Goal: Information Seeking & Learning: Learn about a topic

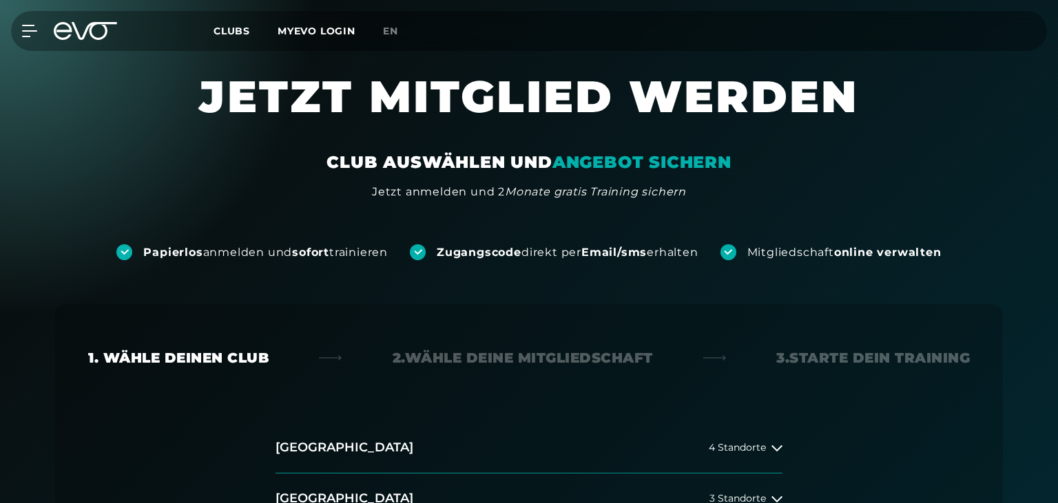
scroll to position [145, 0]
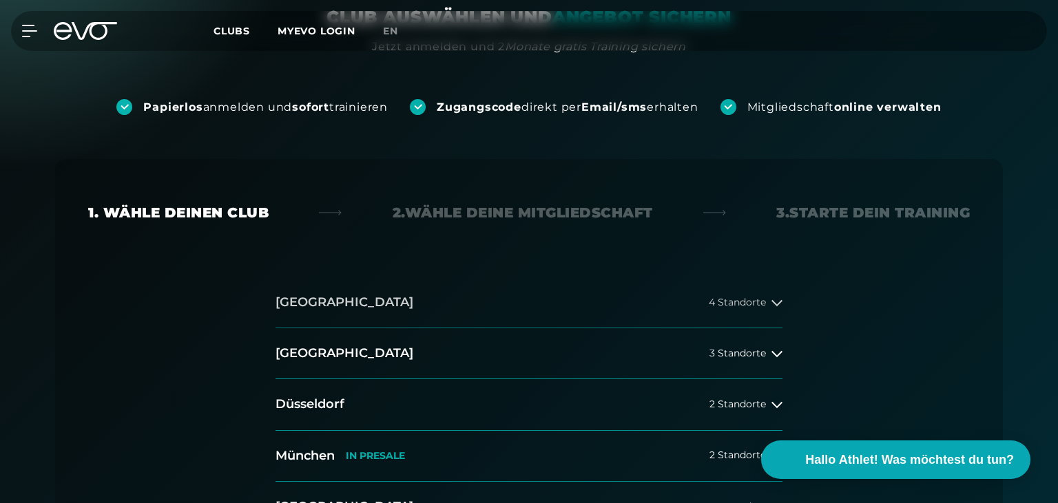
click at [739, 291] on button "Hamburg 4 Standorte" at bounding box center [528, 302] width 507 height 51
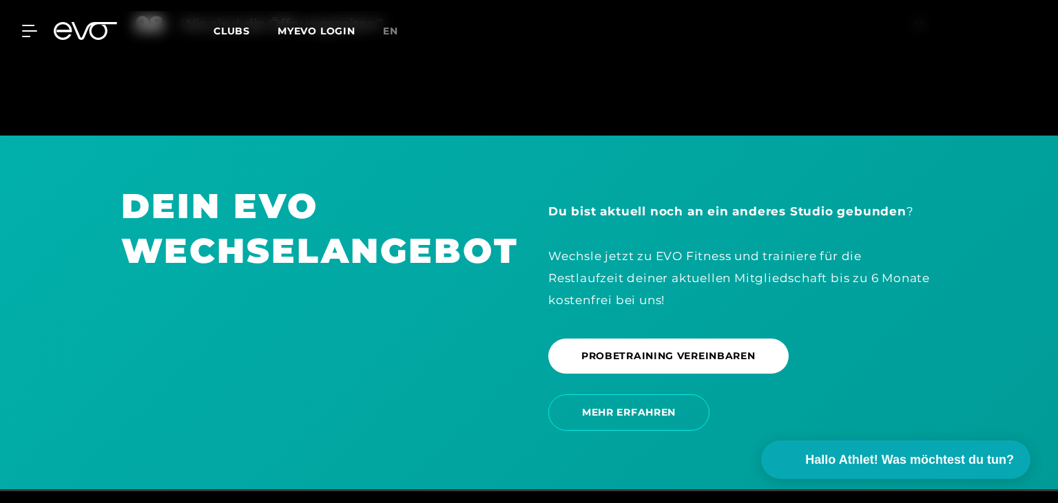
scroll to position [2604, 0]
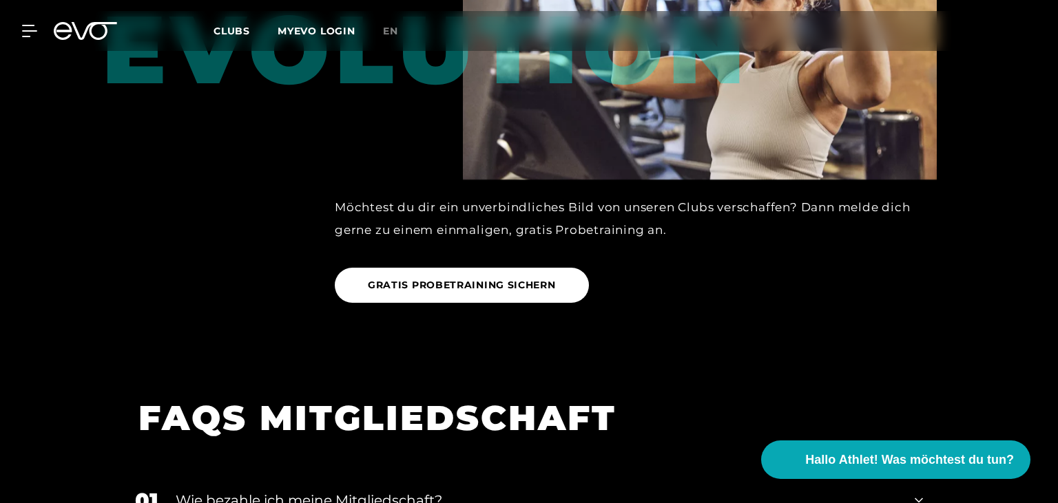
scroll to position [1672, 0]
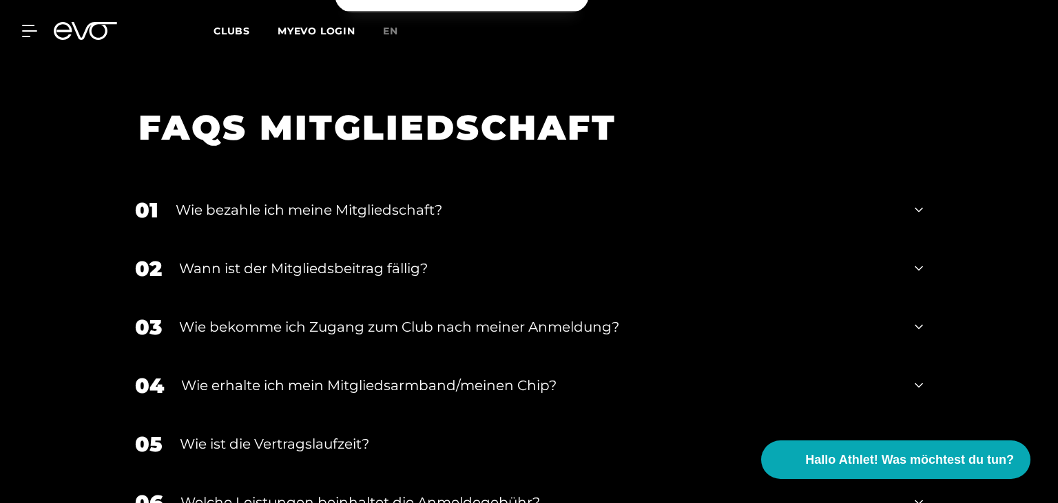
click at [315, 222] on div "01 Wie bezahle ich meine Mitgliedschaft?" at bounding box center [528, 210] width 815 height 59
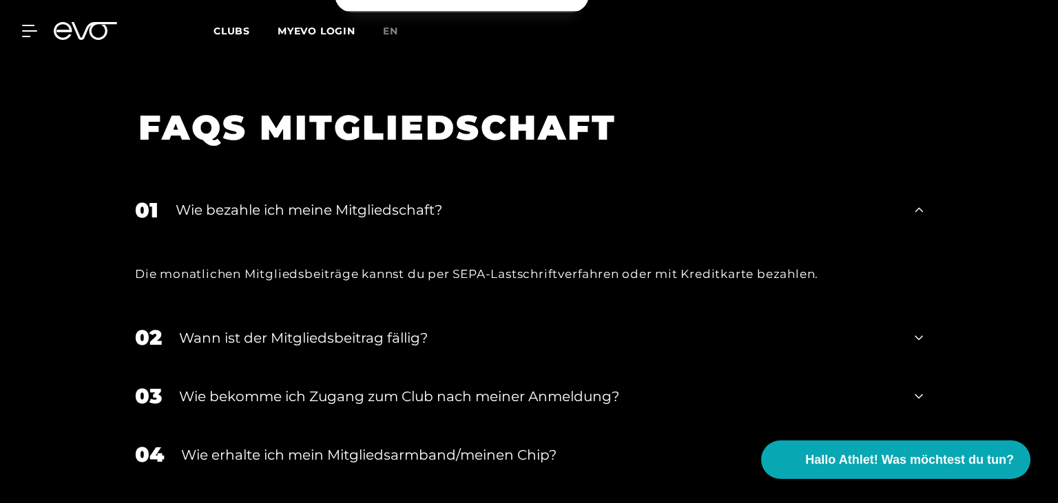
click at [315, 222] on div "01 Wie bezahle ich meine Mitgliedschaft?" at bounding box center [528, 210] width 815 height 59
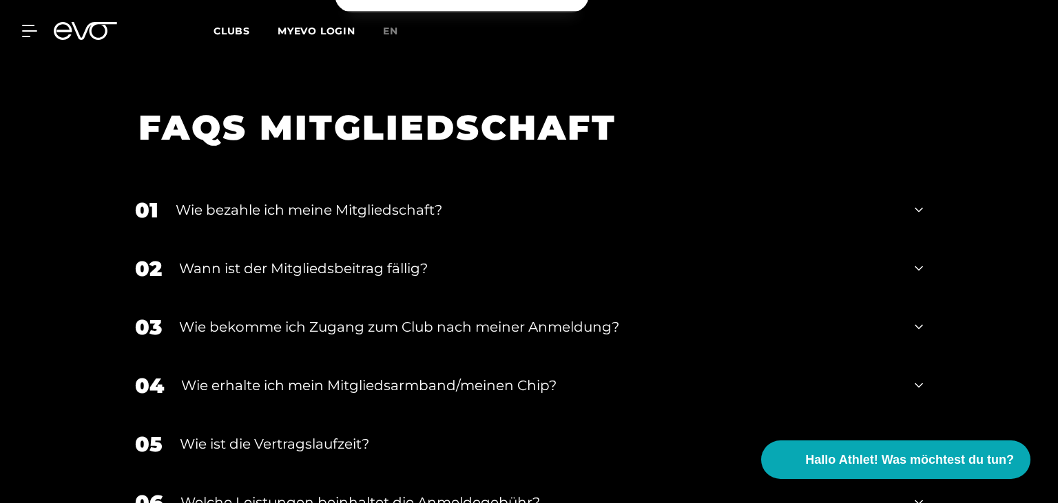
click at [308, 273] on div "Wann ist der Mitgliedsbeitrag fällig?" at bounding box center [538, 268] width 718 height 21
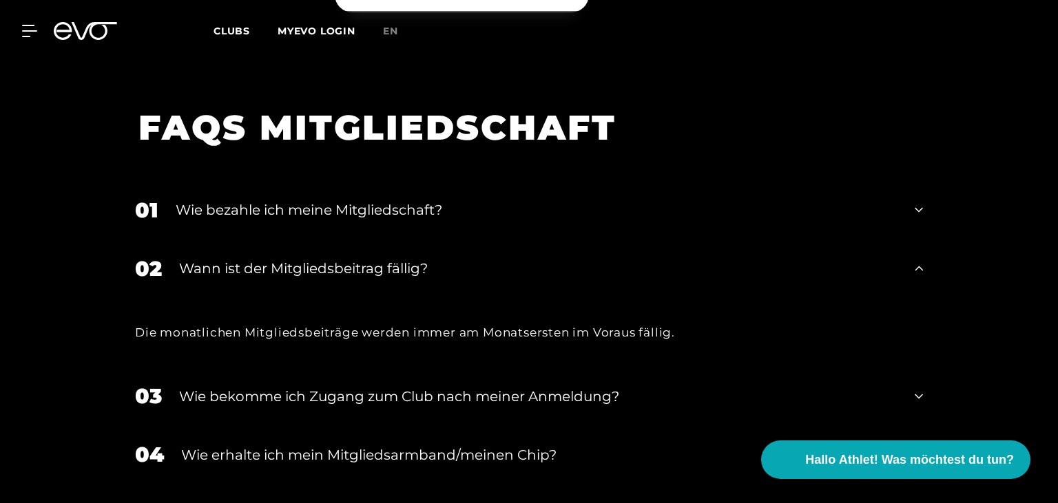
click at [308, 273] on div "Wann ist der Mitgliedsbeitrag fällig?" at bounding box center [538, 268] width 718 height 21
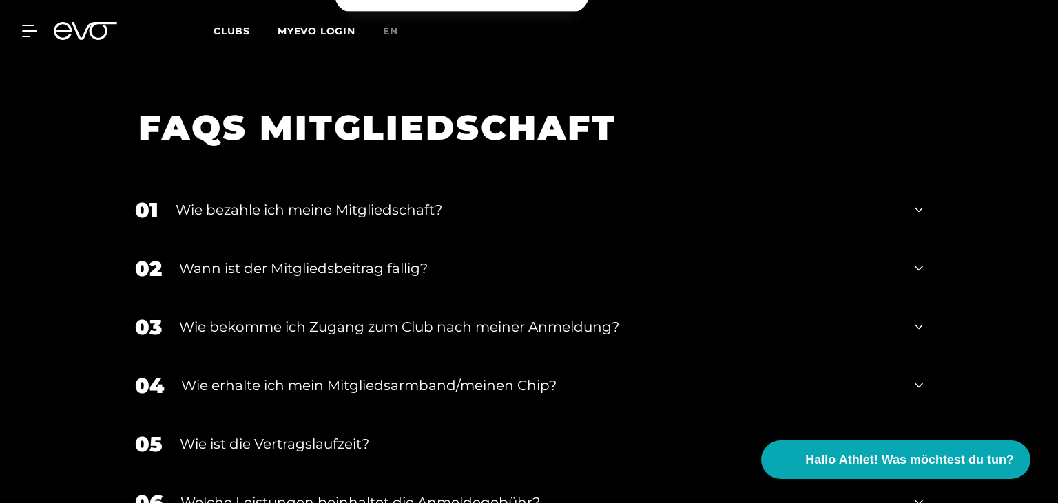
click at [291, 327] on div "Wie bekomme ich Zugang zum Club nach meiner Anmeldung?" at bounding box center [538, 327] width 718 height 21
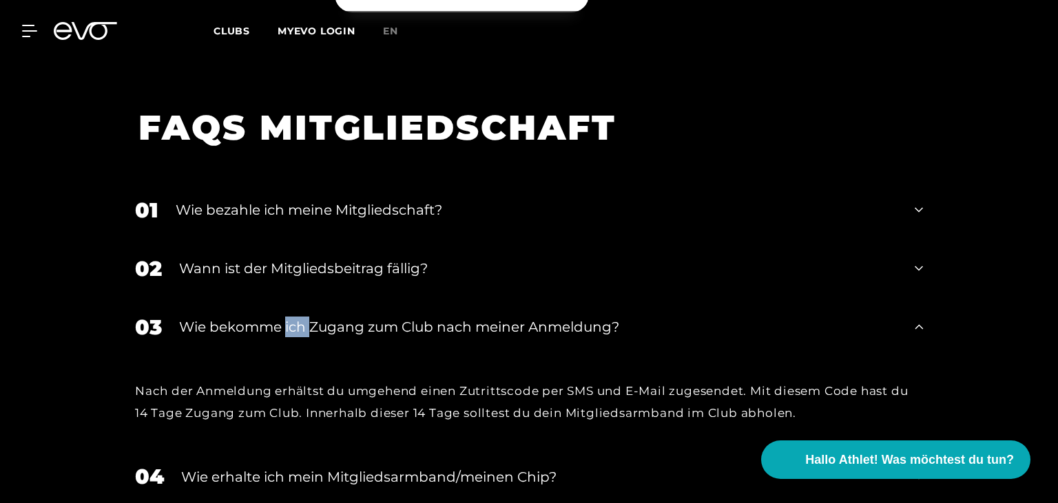
click at [291, 327] on div "Wie bekomme ich Zugang zum Club nach meiner Anmeldung?" at bounding box center [538, 327] width 718 height 21
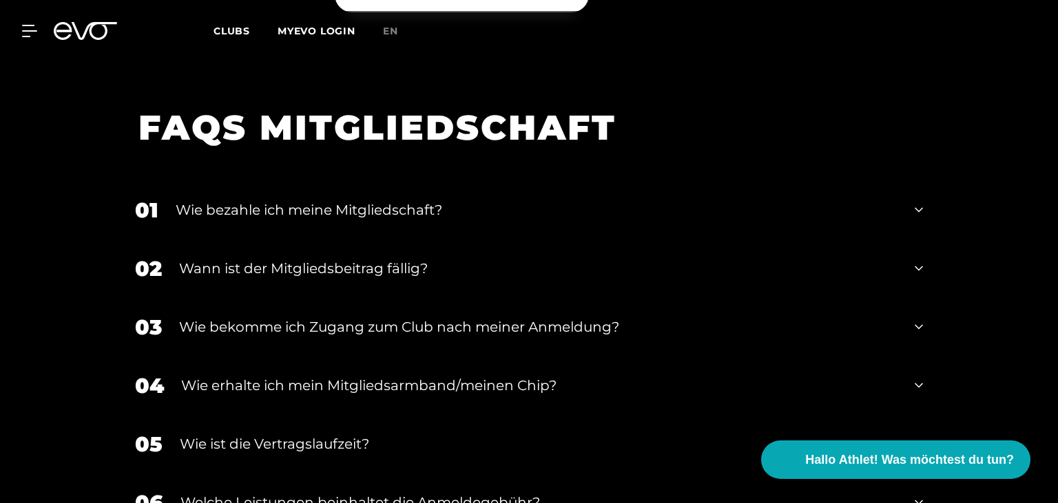
click at [291, 327] on div "Wie bekomme ich Zugang zum Club nach meiner Anmeldung?" at bounding box center [538, 327] width 718 height 21
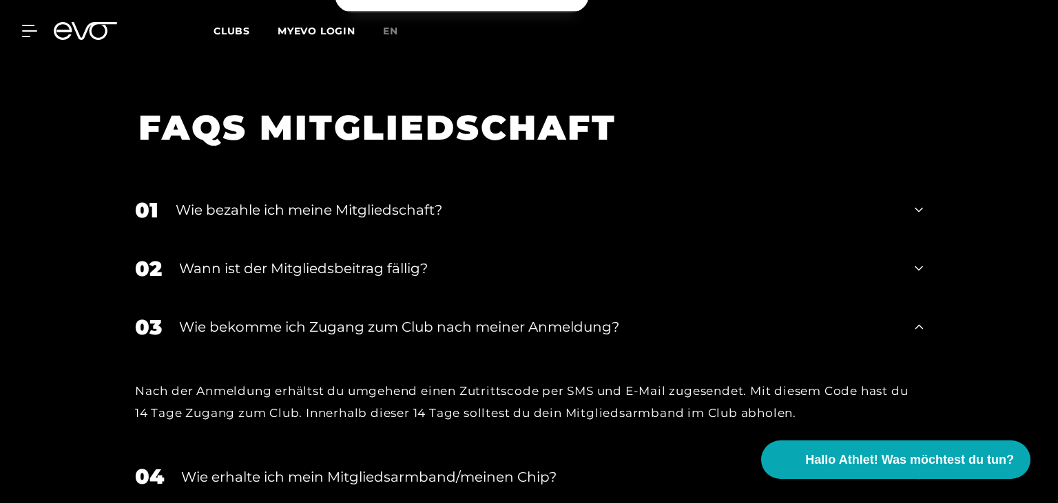
click at [291, 323] on div "Wie bekomme ich Zugang zum Club nach meiner Anmeldung?" at bounding box center [538, 327] width 718 height 21
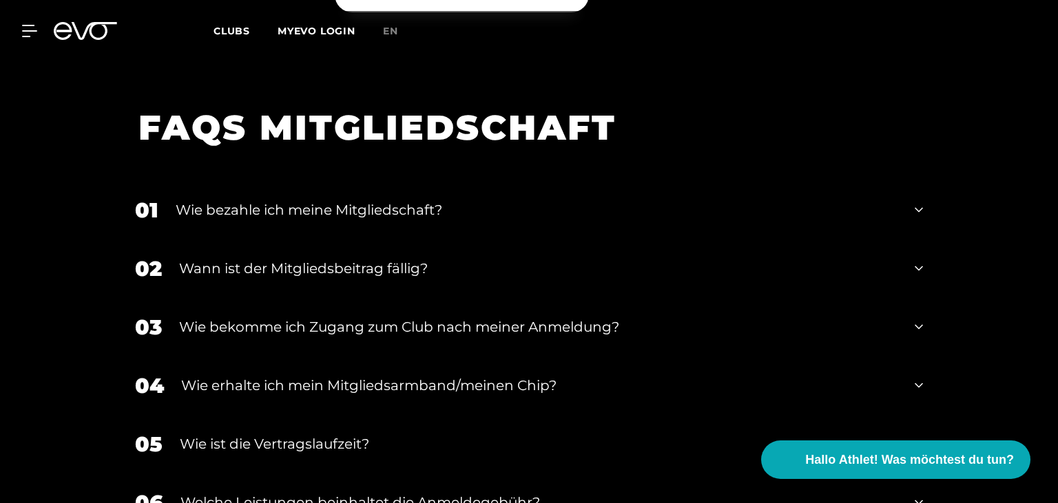
click at [291, 323] on div "Wie bekomme ich Zugang zum Club nach meiner Anmeldung?" at bounding box center [538, 327] width 718 height 21
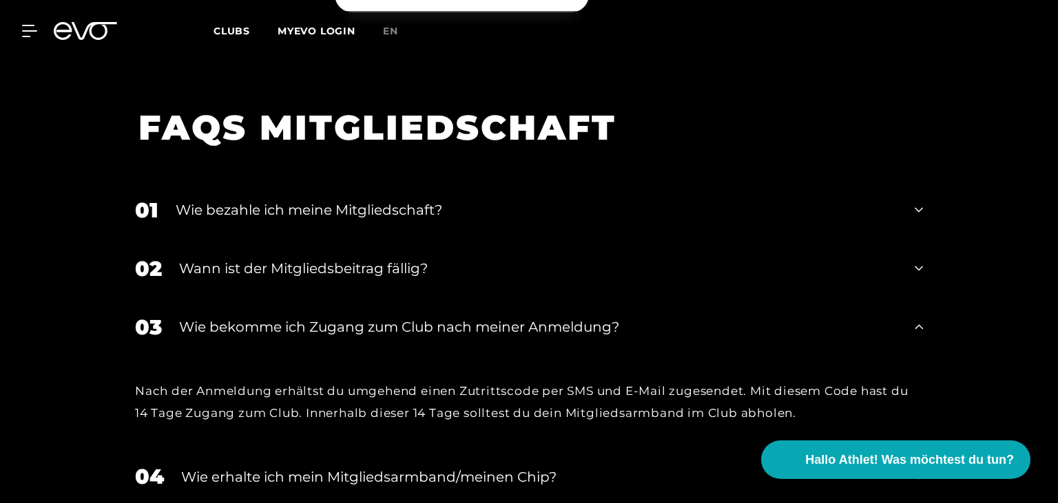
click at [291, 323] on div "Wie bekomme ich Zugang zum Club nach meiner Anmeldung?" at bounding box center [538, 327] width 718 height 21
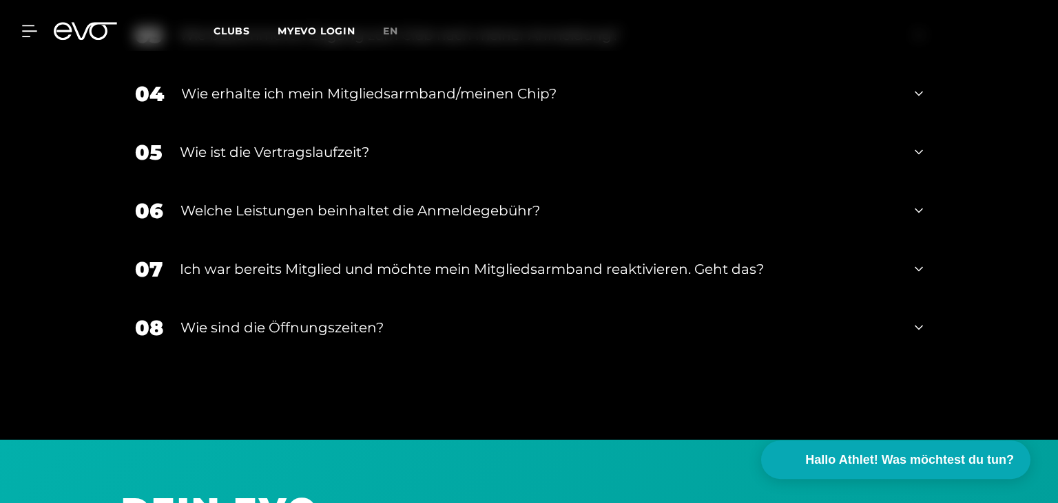
scroll to position [2035, 0]
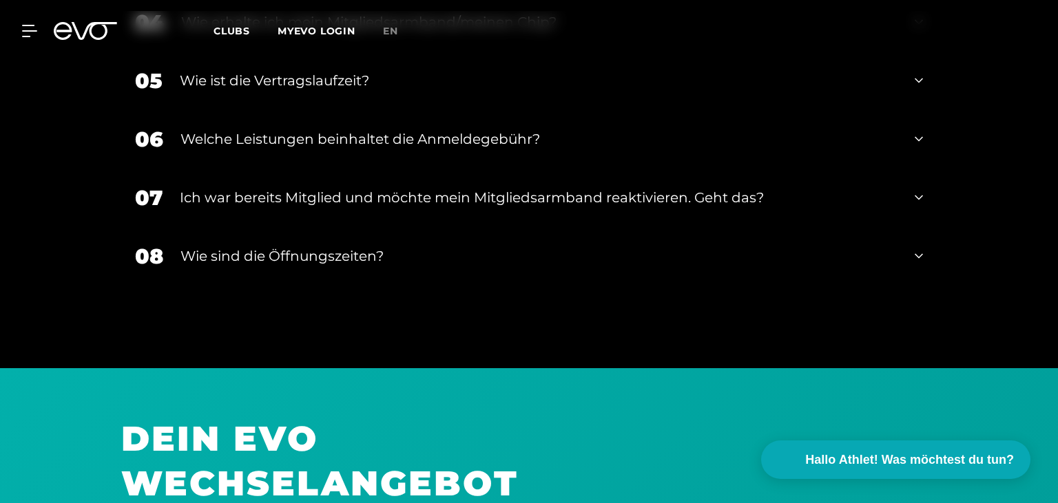
click at [366, 98] on div "05 Wie ist die Vertragslaufzeit?" at bounding box center [528, 81] width 815 height 59
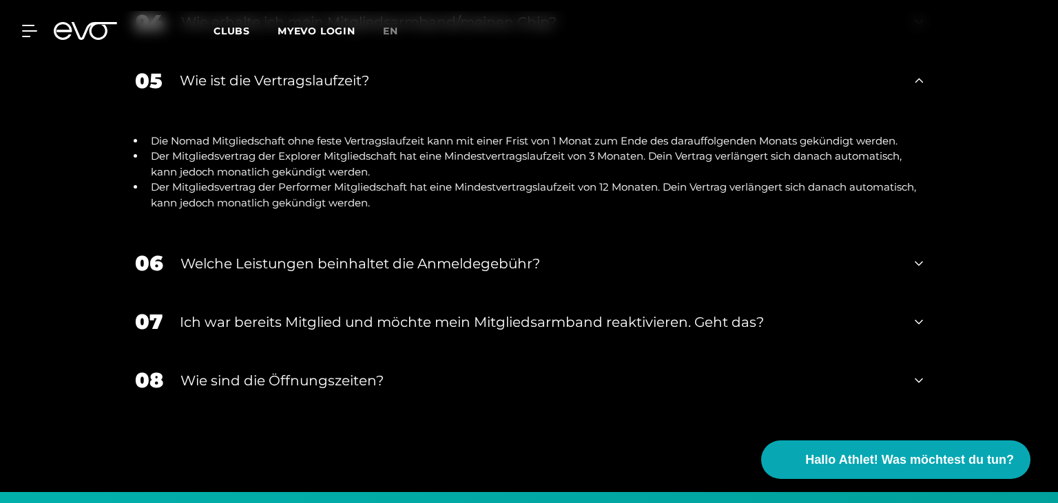
click at [352, 285] on div "06 Welche Leistungen beinhaltet die Anmeldegebühr?" at bounding box center [528, 263] width 815 height 59
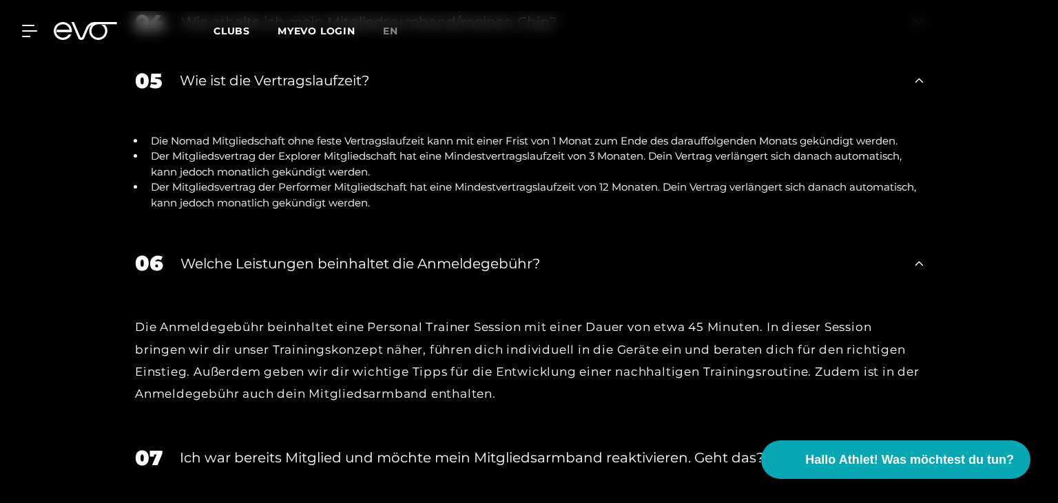
scroll to position [2254, 0]
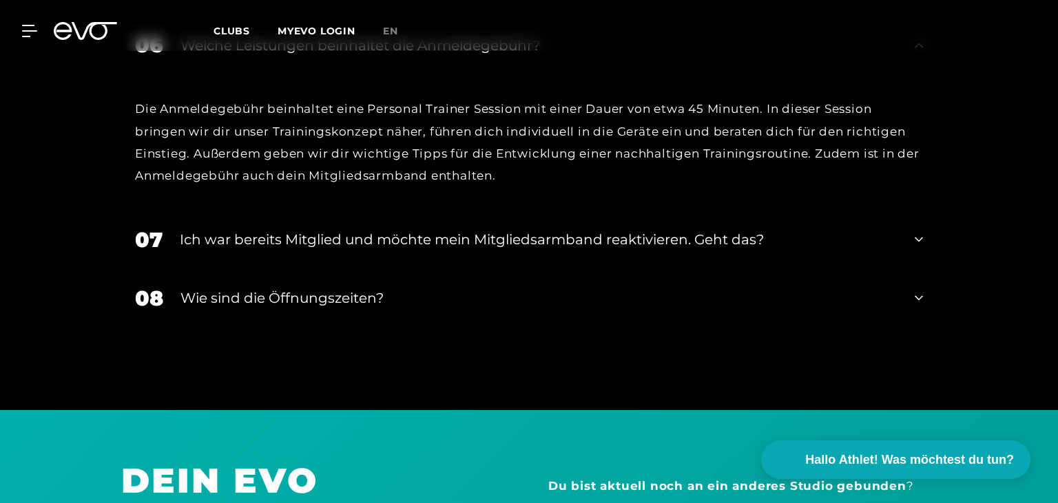
click at [360, 235] on div "Ich war bereits Mitglied und möchte mein Mitgliedsarmband reaktivieren. Geht da…" at bounding box center [538, 239] width 717 height 21
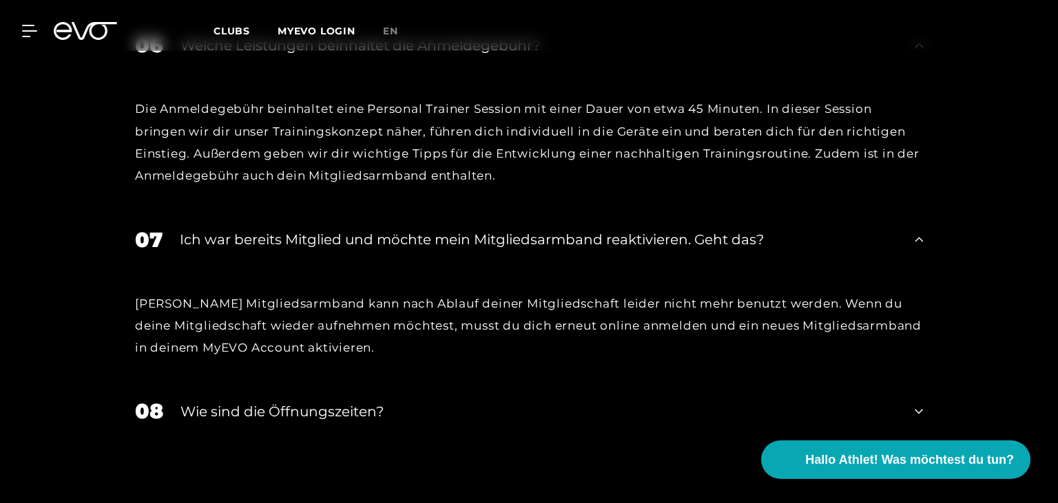
click at [304, 413] on div "Wie sind die Öffnungszeiten?" at bounding box center [538, 411] width 717 height 21
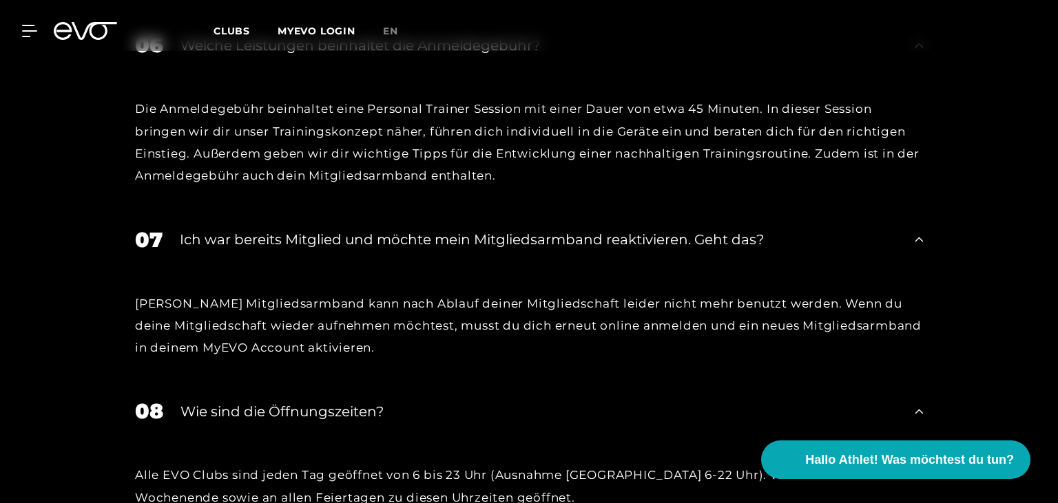
scroll to position [2545, 0]
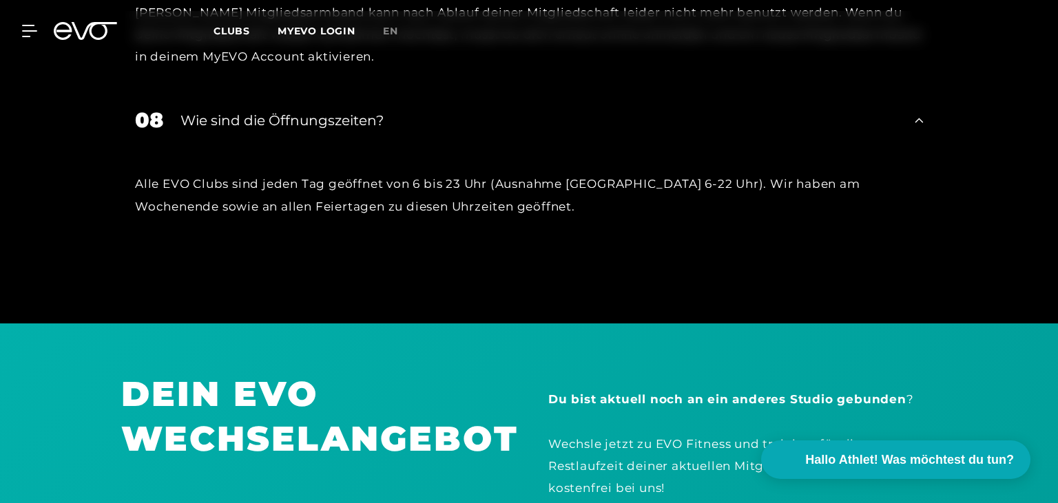
click at [610, 222] on div "Alle EVO Clubs sind jeden Tag geöffnet von 6 bis 23 Uhr (Ausnahme München 6-22 …" at bounding box center [528, 195] width 815 height 92
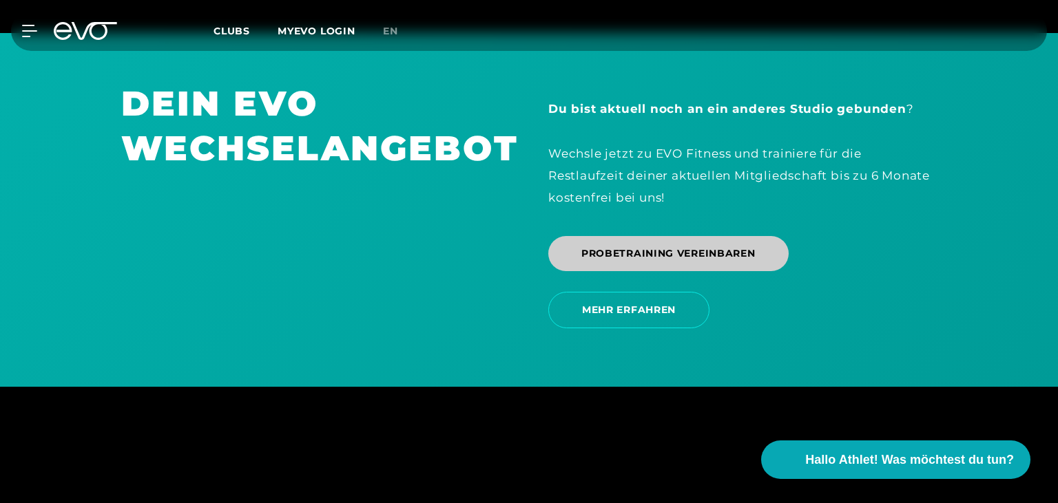
scroll to position [2866, 0]
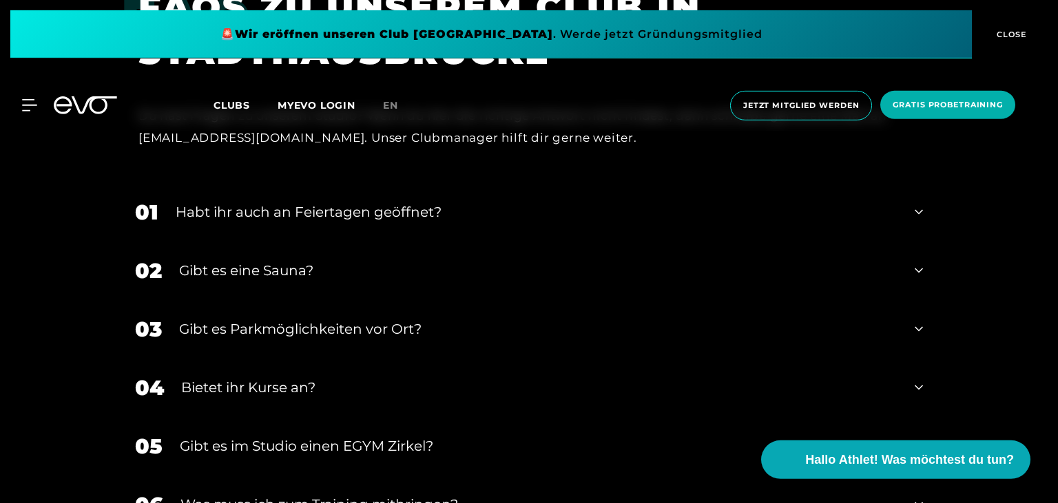
scroll to position [4798, 0]
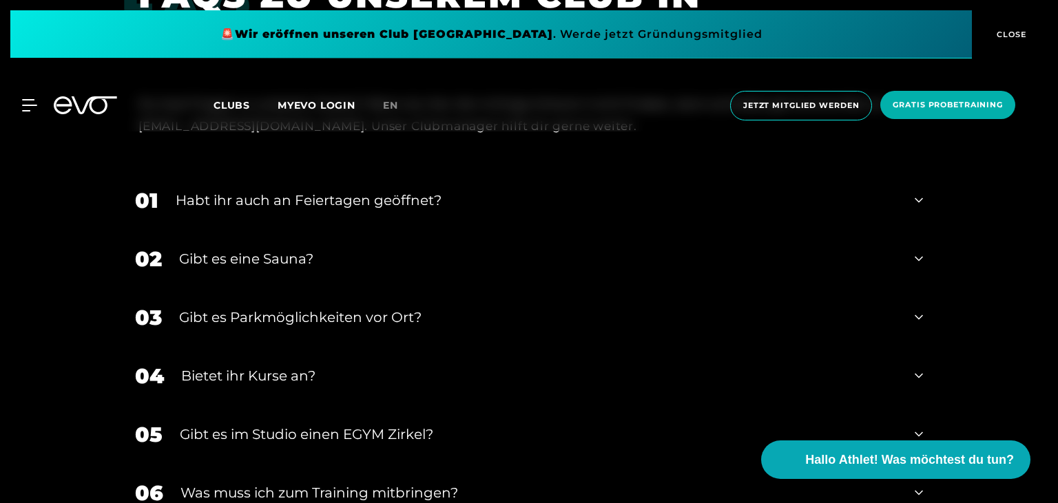
click at [221, 366] on div "Bietet ihr Kurse an?" at bounding box center [539, 376] width 716 height 21
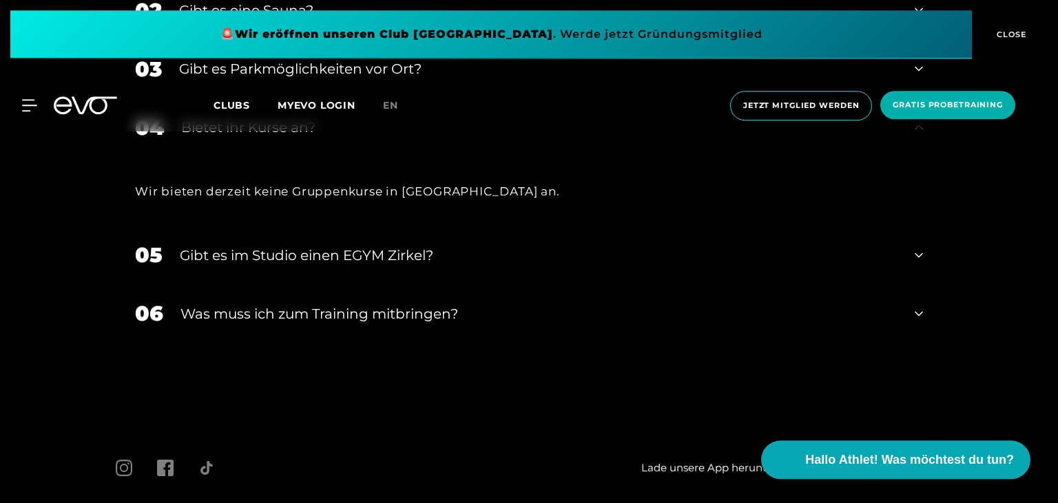
scroll to position [5101, 0]
